Goal: Check status: Check status

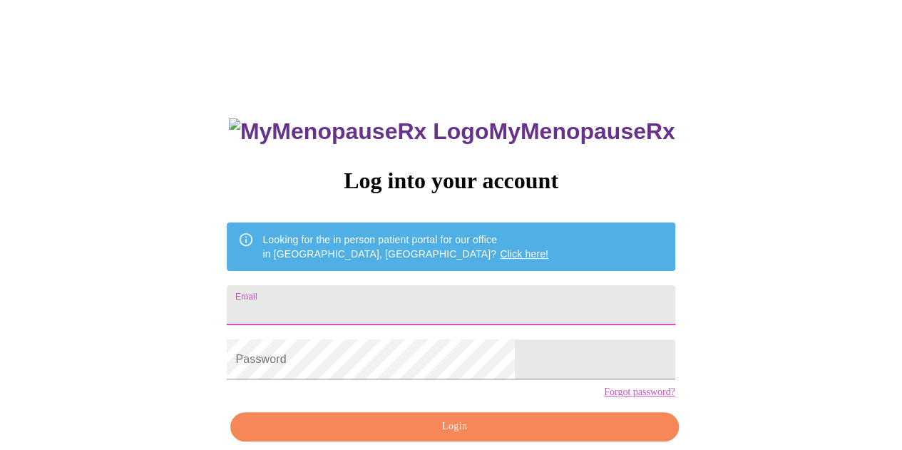
click at [325, 298] on input "Email" at bounding box center [451, 305] width 448 height 40
type input "[EMAIL_ADDRESS][DOMAIN_NAME]"
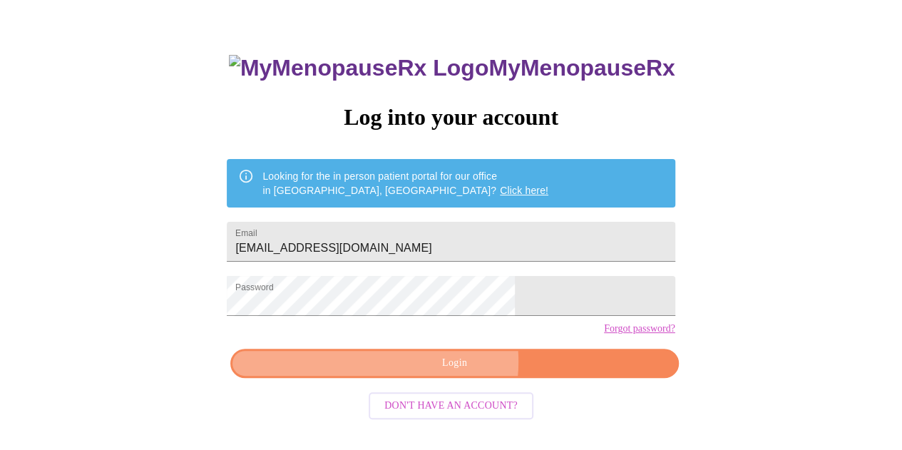
click at [440, 372] on span "Login" at bounding box center [454, 363] width 415 height 18
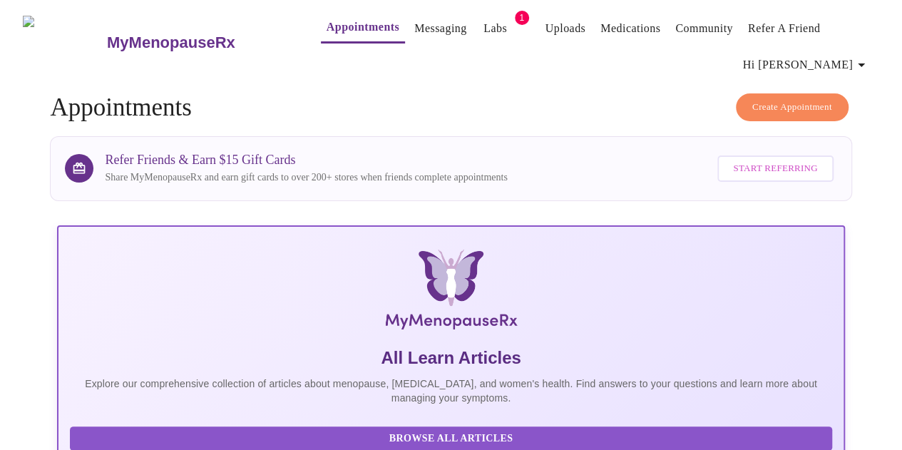
click at [483, 24] on link "Labs" at bounding box center [495, 29] width 24 height 20
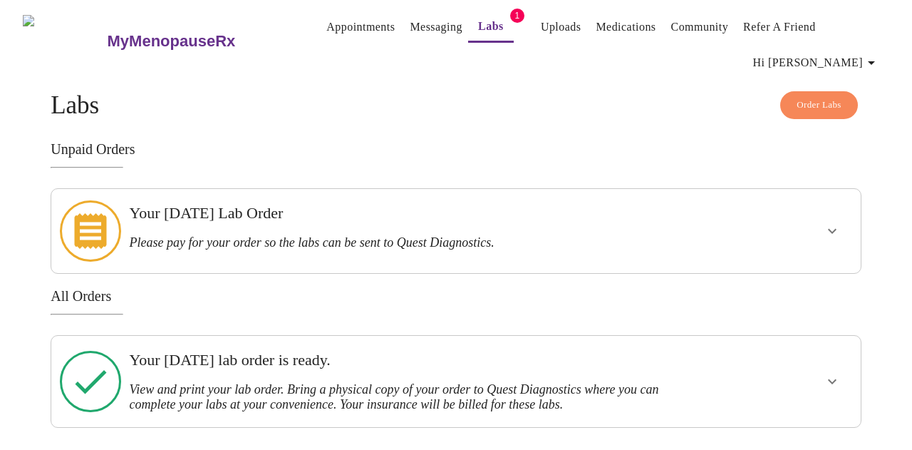
click at [831, 373] on icon "show more" at bounding box center [832, 381] width 17 height 17
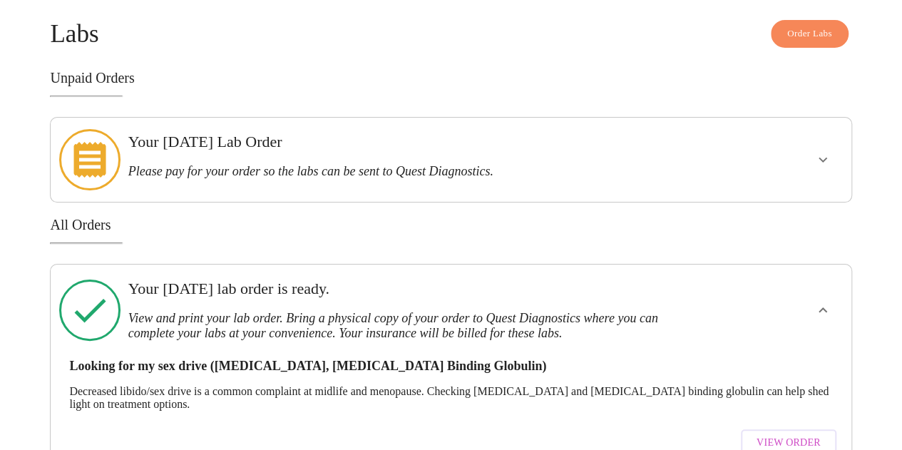
scroll to position [107, 0]
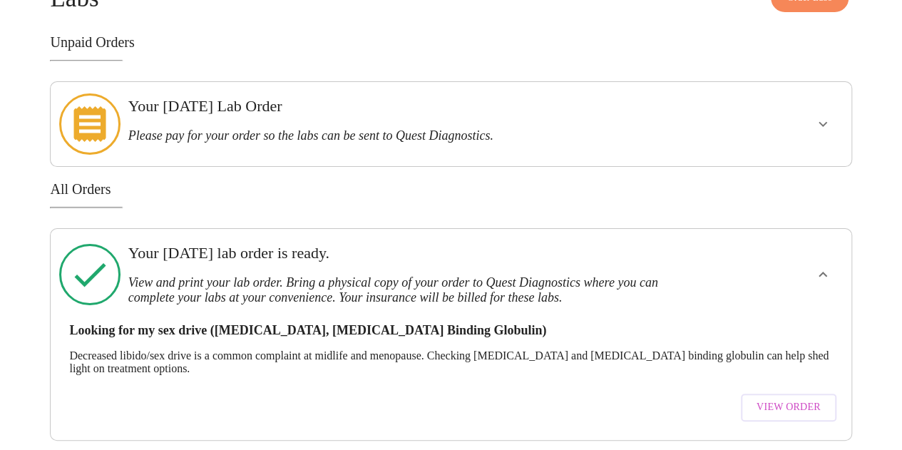
click at [793, 398] on span "View Order" at bounding box center [788, 407] width 64 height 18
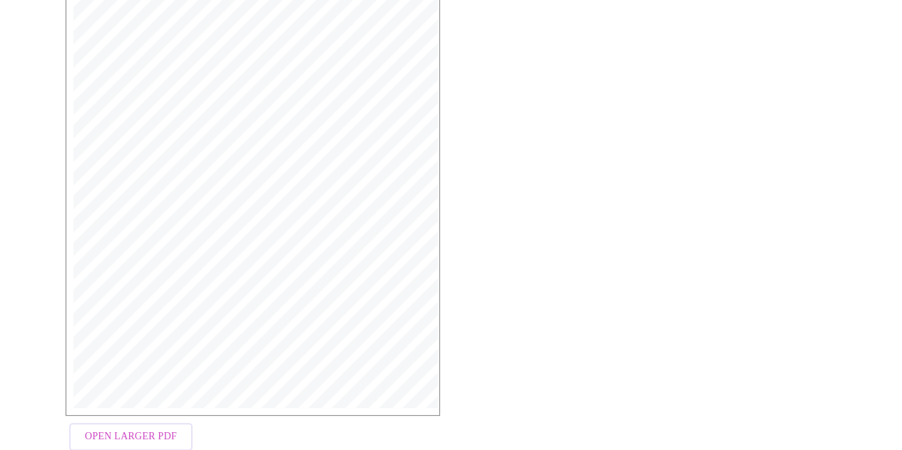
scroll to position [399, 0]
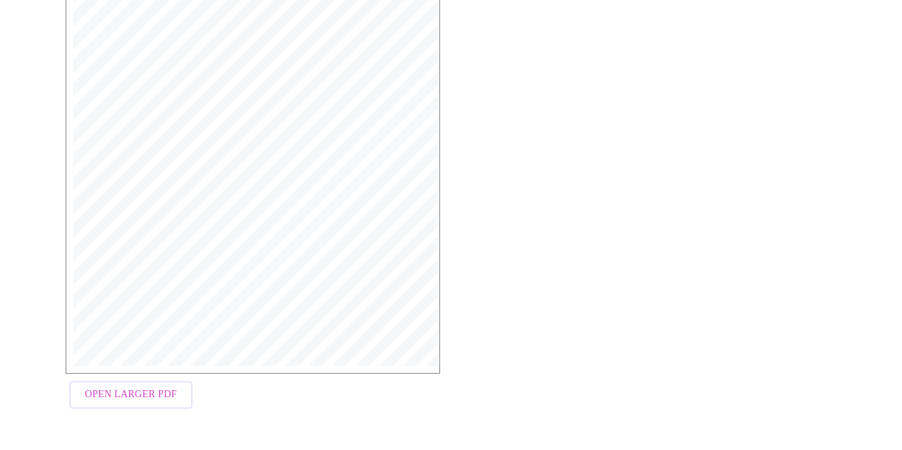
click at [133, 396] on span "Open Larger PDF" at bounding box center [131, 395] width 92 height 18
